Goal: Transaction & Acquisition: Download file/media

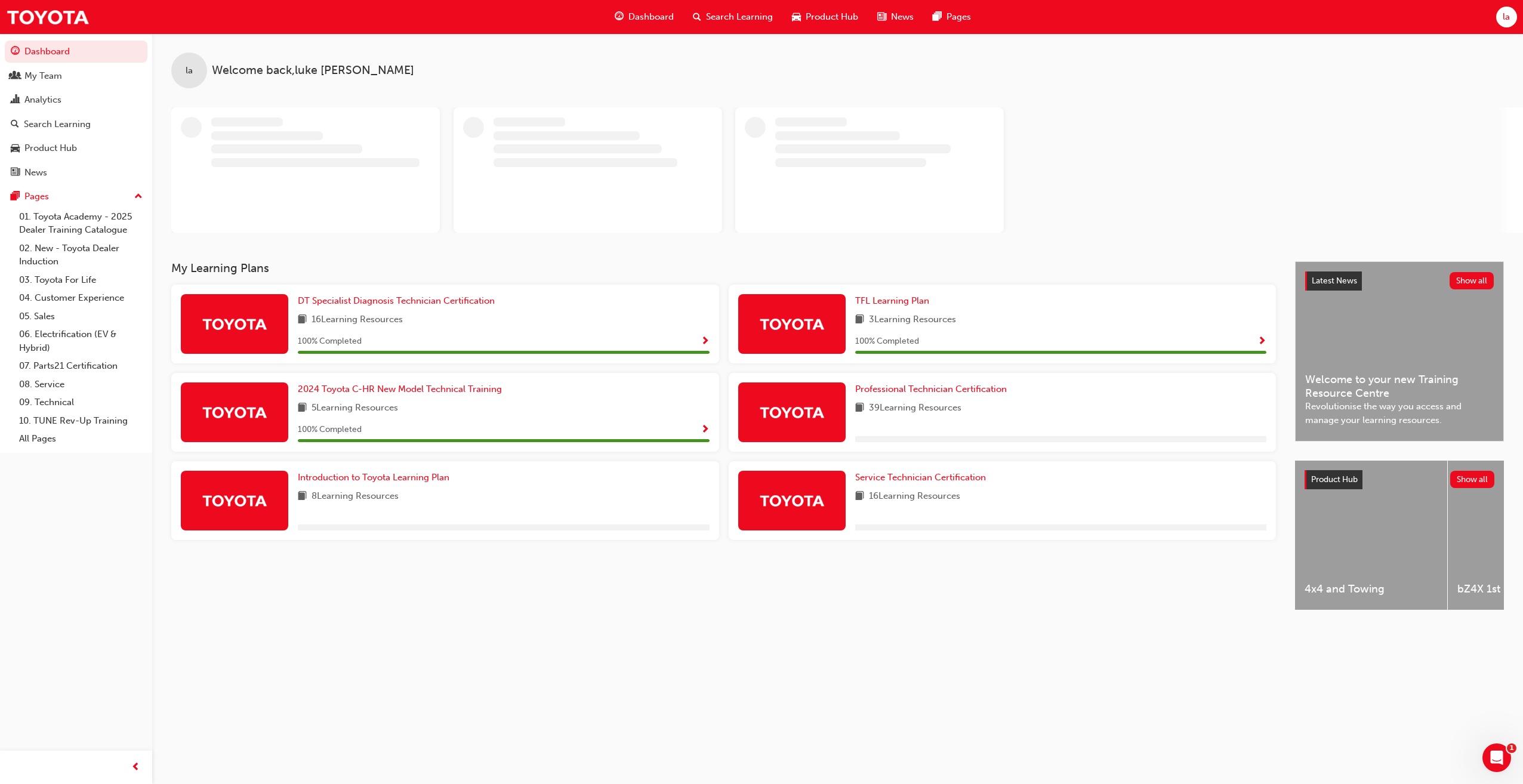
click at [1509, 15] on span "la" at bounding box center [1507, 16] width 7 height 14
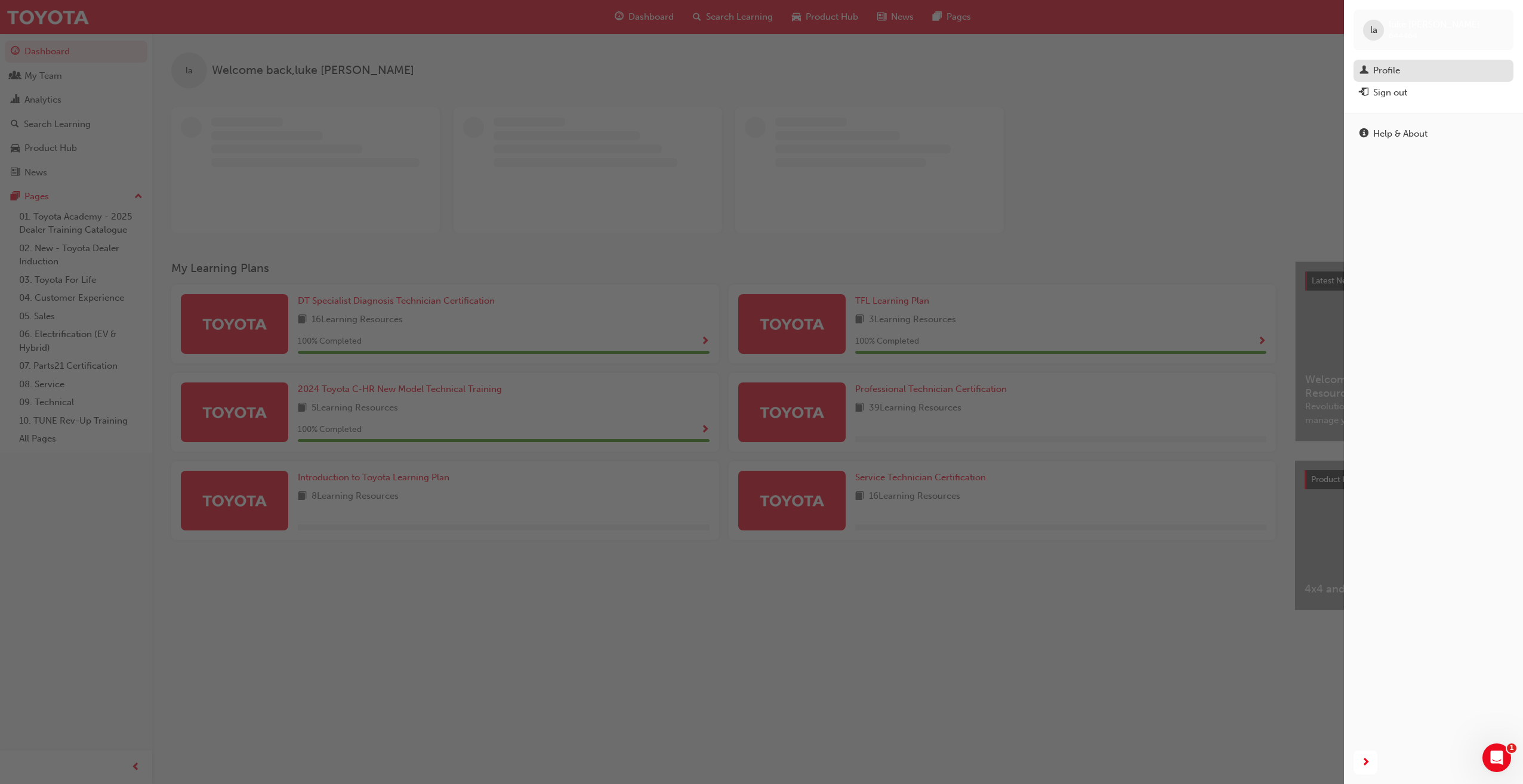
click at [1393, 72] on div "Profile" at bounding box center [1386, 70] width 26 height 14
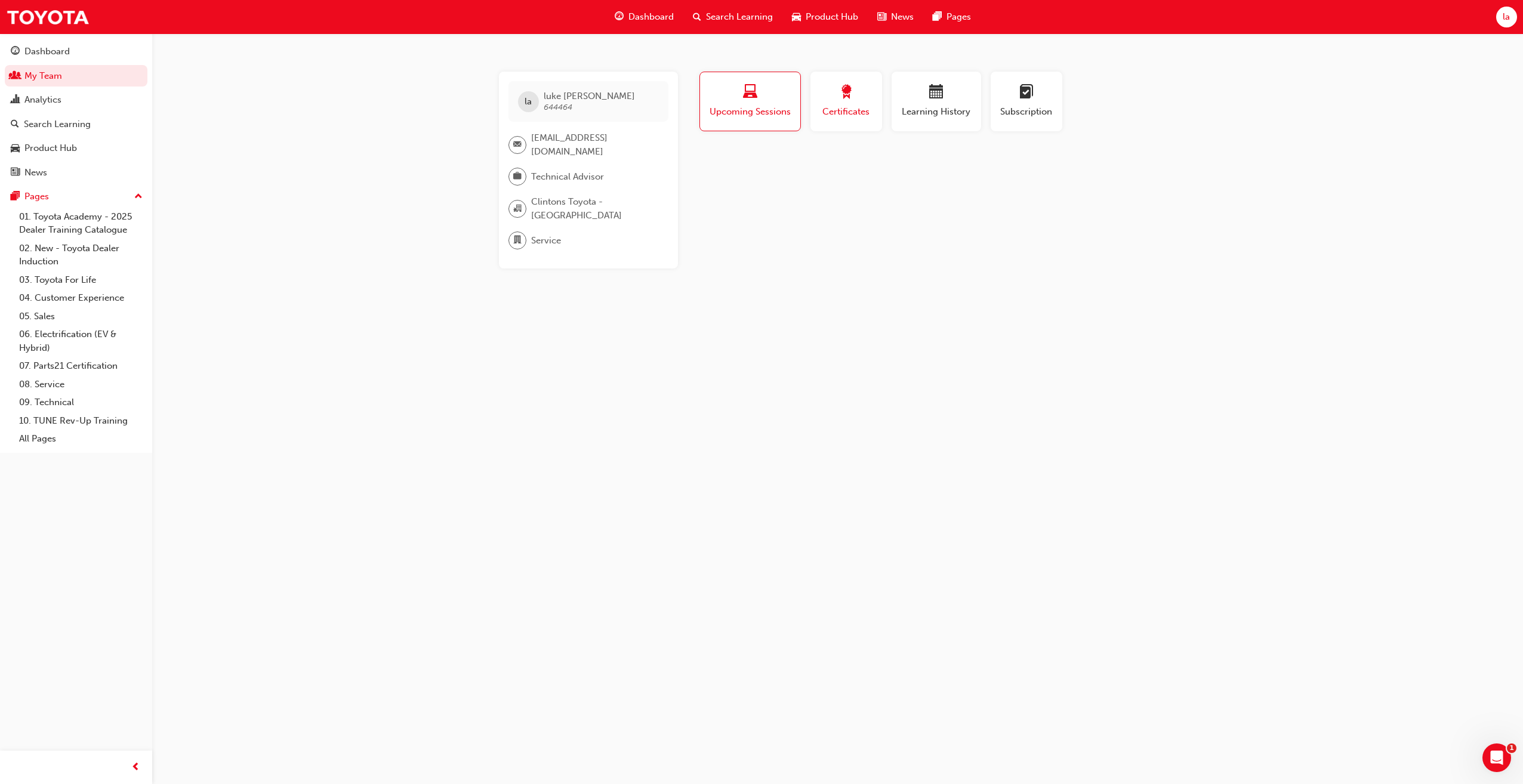
click at [878, 102] on button "Certificates" at bounding box center [846, 100] width 71 height 59
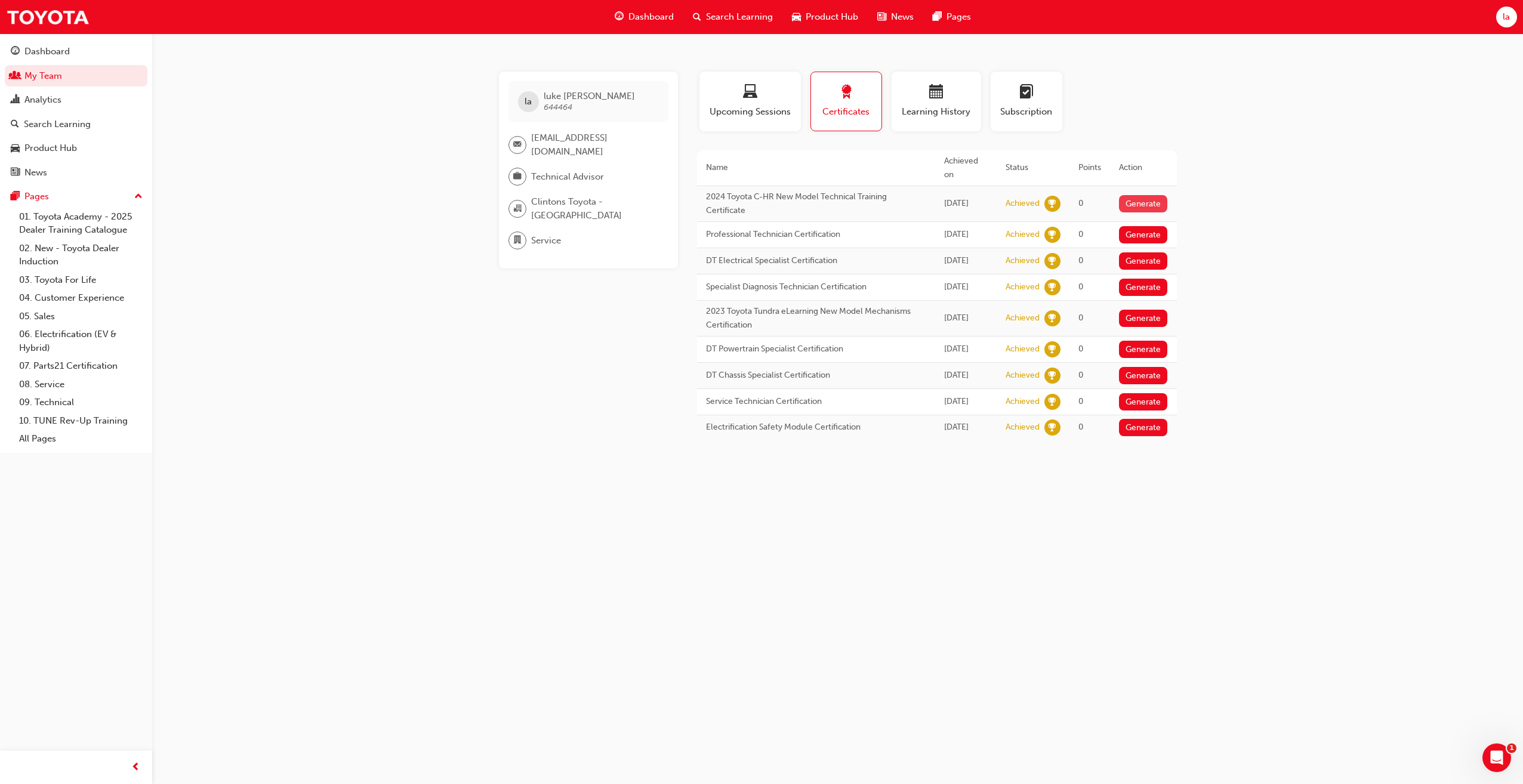
click at [1133, 195] on button "Generate" at bounding box center [1143, 204] width 49 height 17
click at [1126, 226] on button "Generate" at bounding box center [1143, 235] width 49 height 17
click at [1138, 252] on button "Generate" at bounding box center [1143, 260] width 49 height 17
click at [1146, 287] on button "Generate" at bounding box center [1143, 287] width 49 height 17
click at [1141, 327] on button "Generate" at bounding box center [1143, 318] width 49 height 17
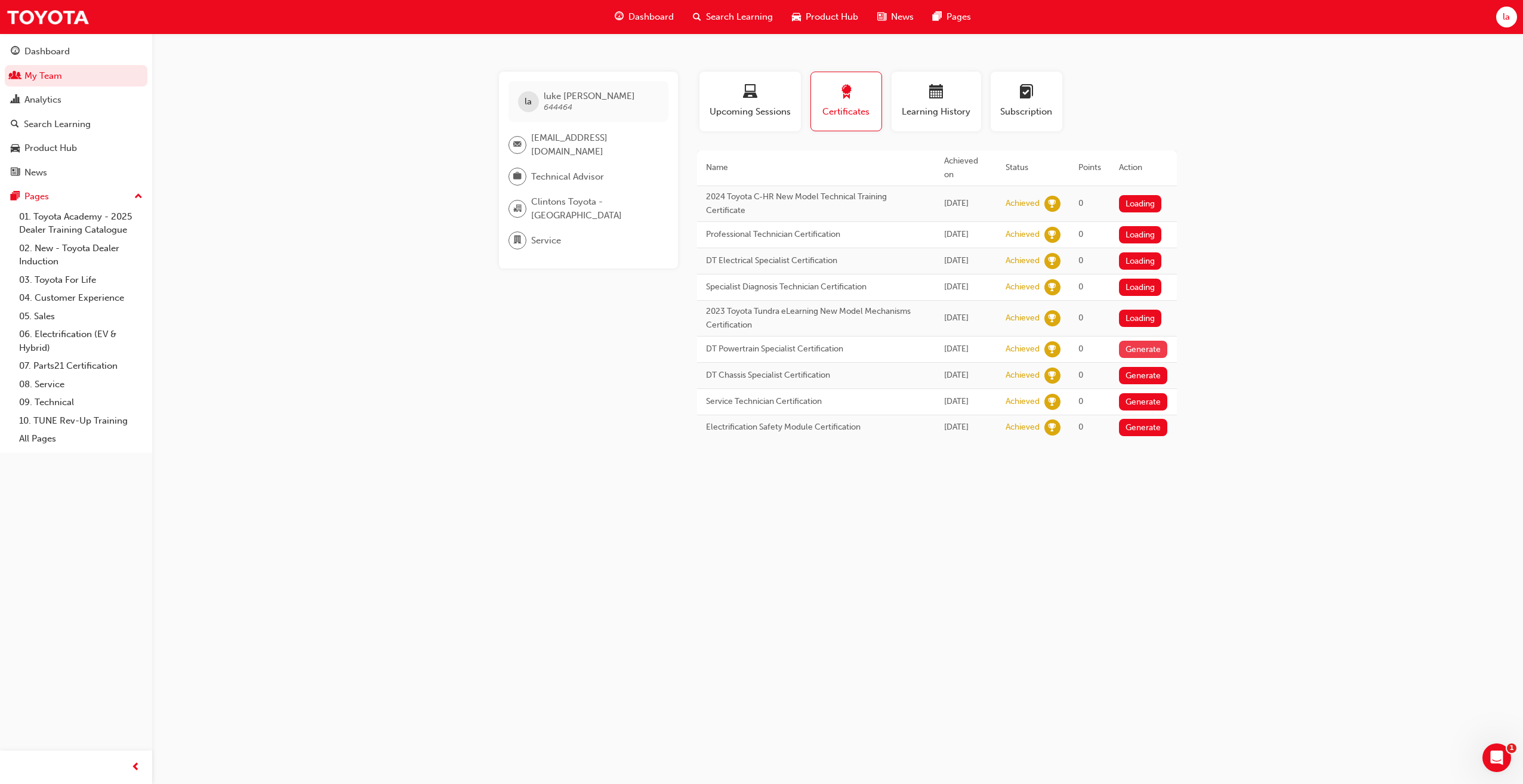
drag, startPoint x: 1137, startPoint y: 354, endPoint x: 1140, endPoint y: 378, distance: 24.2
click at [1137, 354] on button "Generate" at bounding box center [1143, 349] width 49 height 17
click at [1140, 383] on button "Generate" at bounding box center [1143, 375] width 49 height 17
click at [1138, 411] on button "Generate" at bounding box center [1143, 402] width 49 height 17
click at [1136, 436] on button "Generate" at bounding box center [1143, 427] width 49 height 17
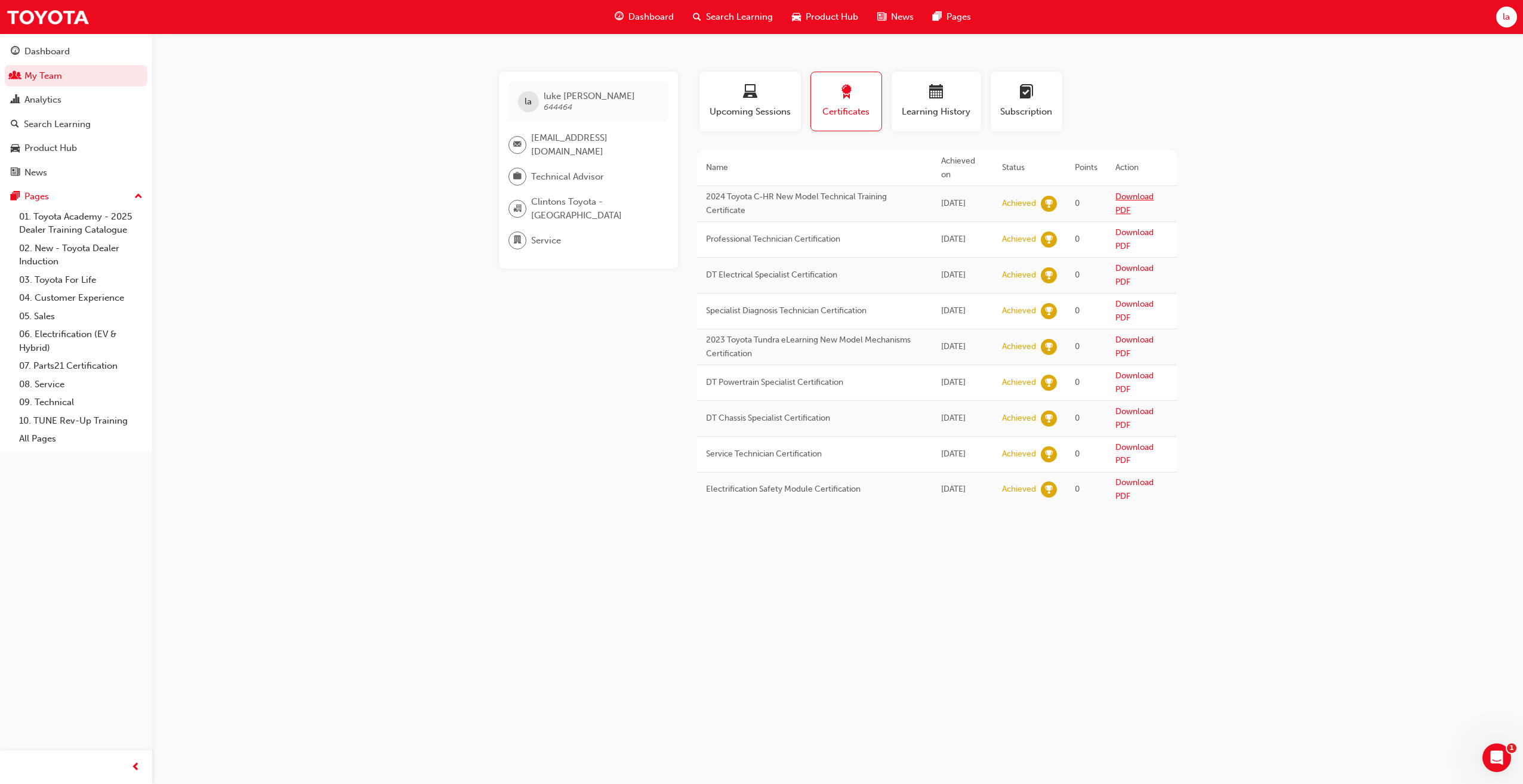
click at [1128, 192] on link "Download PDF" at bounding box center [1134, 204] width 38 height 24
click at [1123, 227] on link "Download PDF" at bounding box center [1134, 239] width 38 height 24
click at [1126, 263] on link "Download PDF" at bounding box center [1134, 275] width 38 height 24
click at [1127, 298] on link "Download PDF" at bounding box center [1134, 310] width 38 height 24
click at [1126, 335] on link "Download PDF" at bounding box center [1134, 347] width 38 height 24
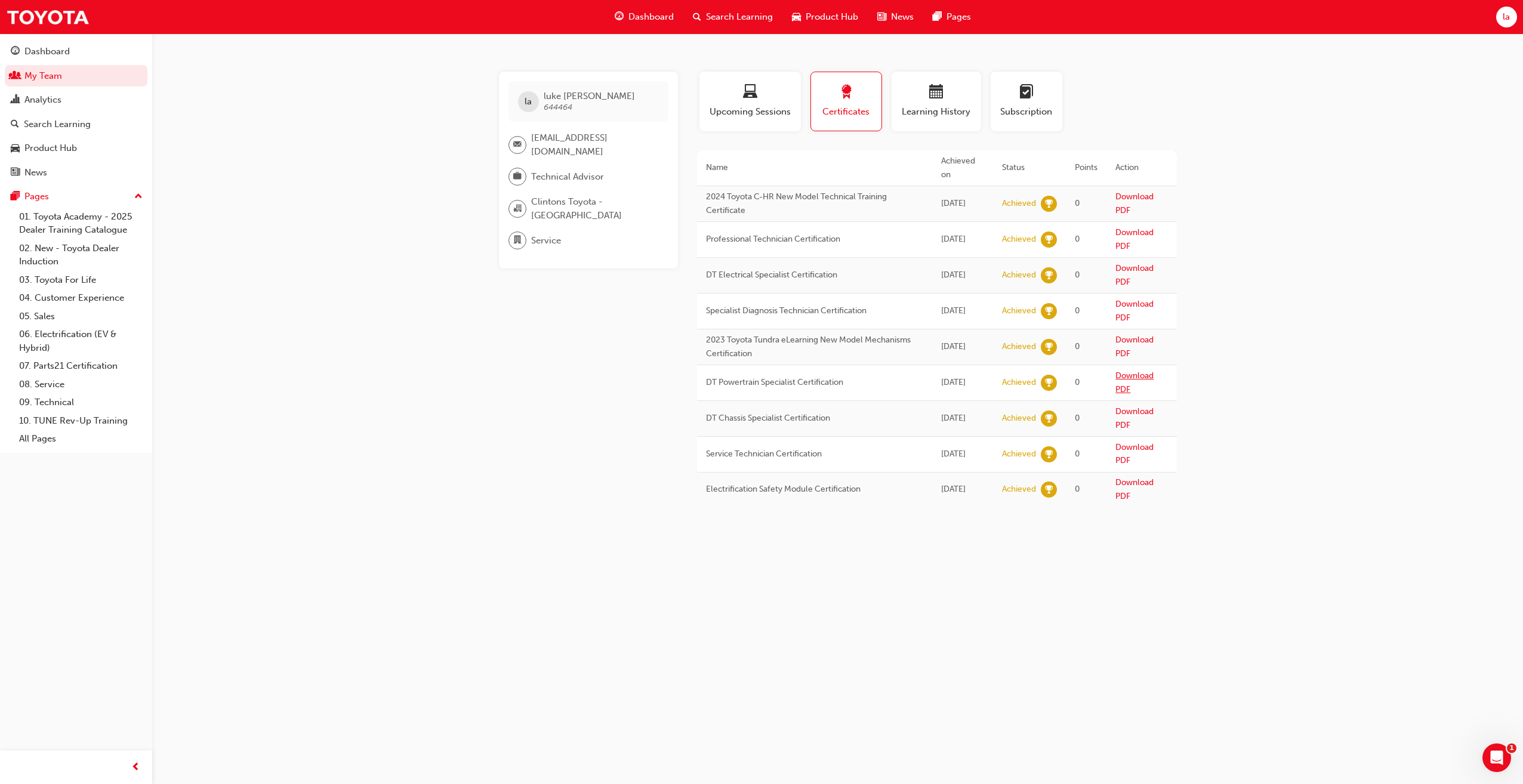
click at [1135, 371] on link "Download PDF" at bounding box center [1134, 382] width 38 height 24
click at [1125, 403] on td "Download PDF" at bounding box center [1141, 418] width 69 height 36
click at [1124, 406] on link "Download PDF" at bounding box center [1134, 418] width 38 height 24
click at [1126, 442] on link "Download PDF" at bounding box center [1134, 454] width 38 height 24
click at [1120, 477] on link "Download PDF" at bounding box center [1134, 489] width 38 height 24
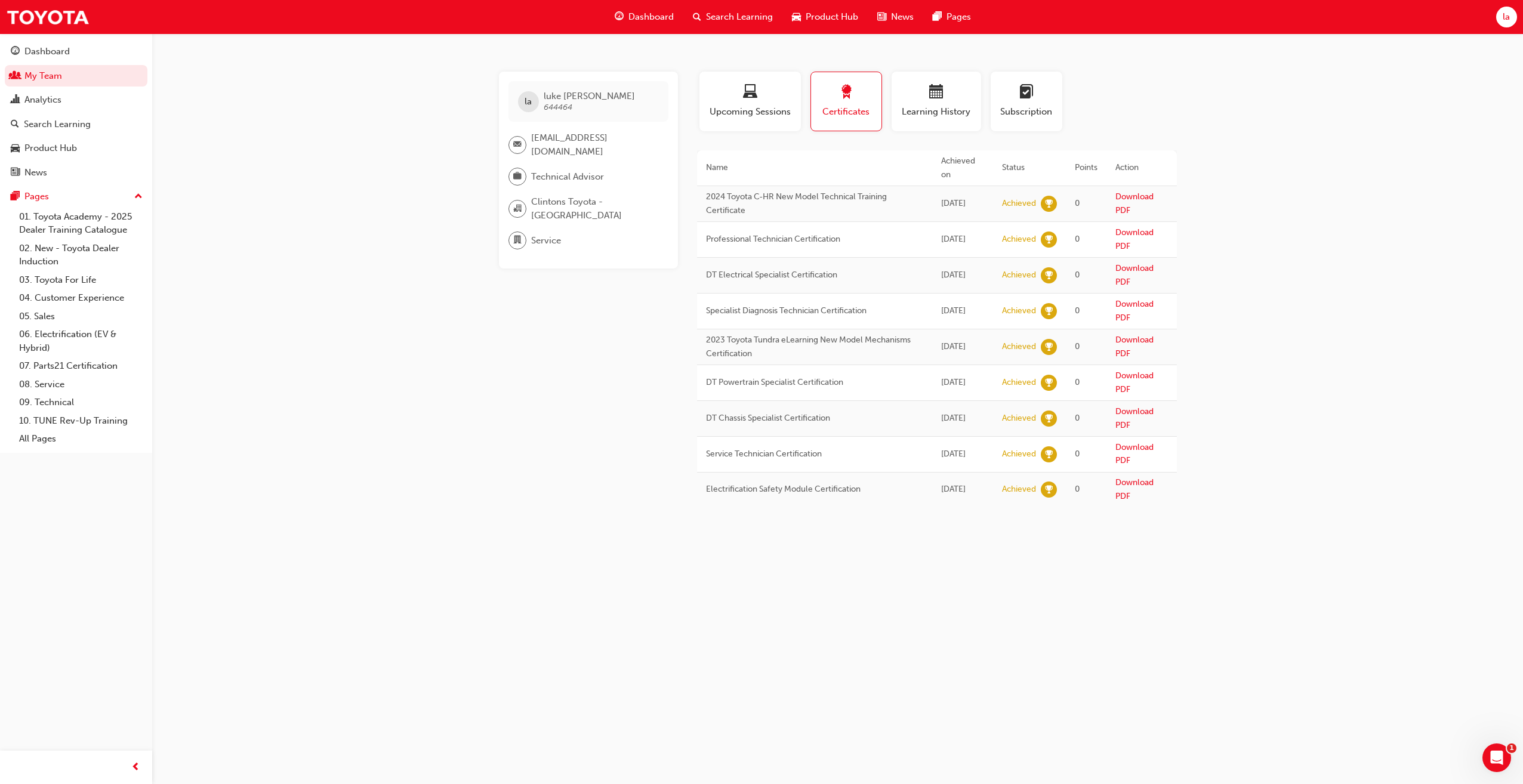
click at [383, 537] on div "la [PERSON_NAME] 644464 [EMAIL_ADDRESS][DOMAIN_NAME] Technical Advisor [PERSON_…" at bounding box center [762, 392] width 1523 height 784
